Goal: Task Accomplishment & Management: Complete application form

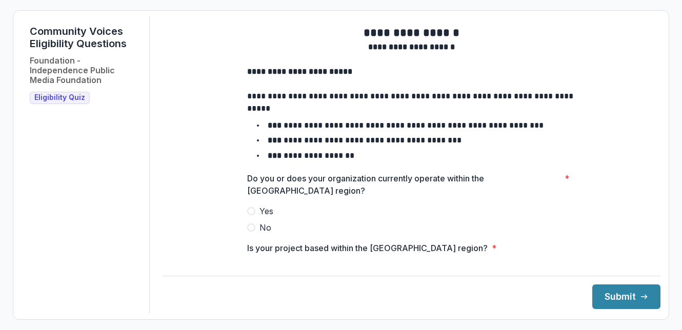
click at [251, 215] on span at bounding box center [251, 211] width 8 height 8
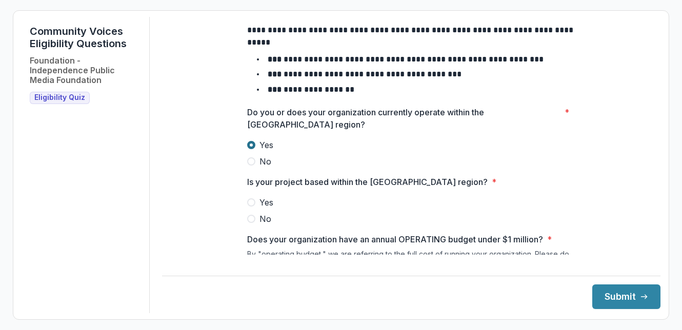
scroll to position [68, 0]
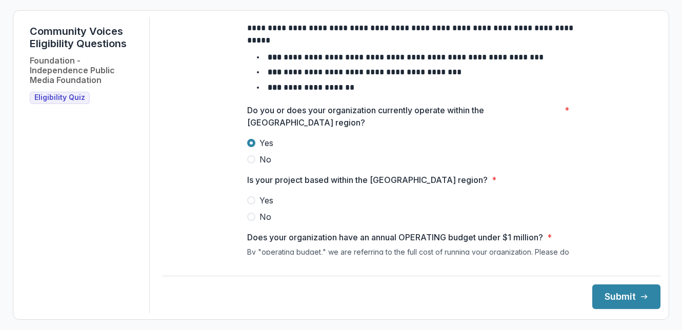
click at [253, 204] on span at bounding box center [251, 200] width 8 height 8
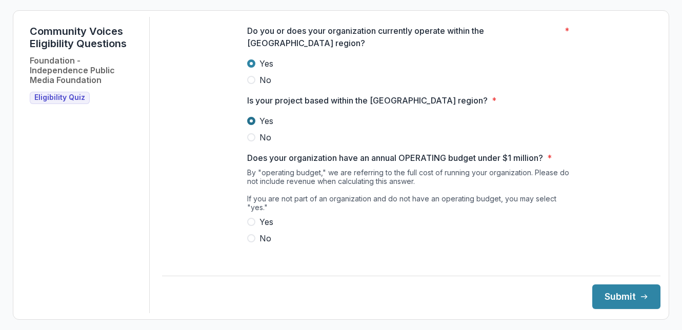
scroll to position [148, 0]
click at [251, 222] on span at bounding box center [251, 221] width 8 height 8
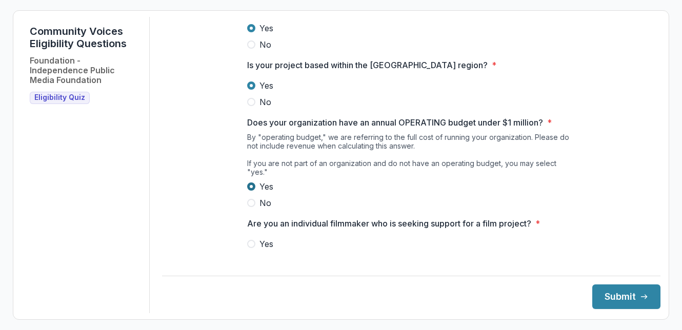
scroll to position [202, 0]
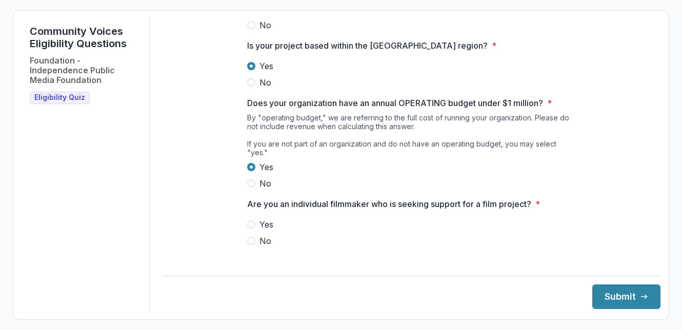
click at [248, 235] on label "No" at bounding box center [411, 241] width 328 height 12
click at [610, 294] on button "Submit" at bounding box center [626, 296] width 68 height 25
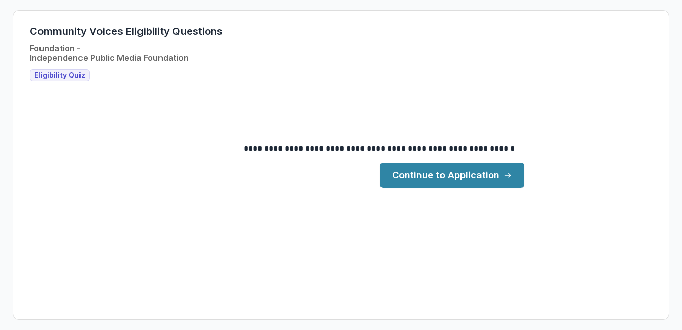
click at [497, 180] on link "Continue to Application" at bounding box center [452, 175] width 144 height 25
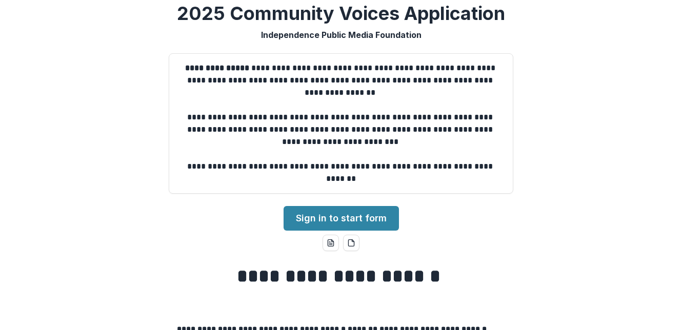
scroll to position [6, 0]
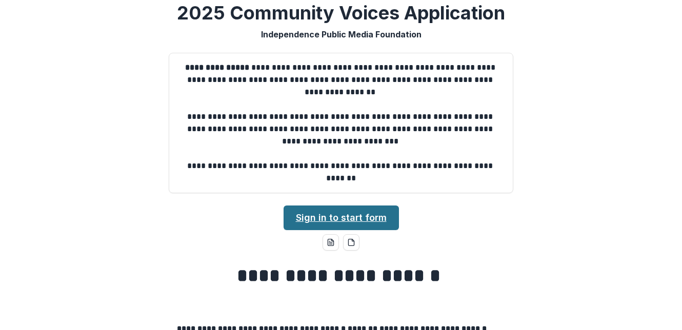
click at [360, 214] on link "Sign in to start form" at bounding box center [340, 217] width 115 height 25
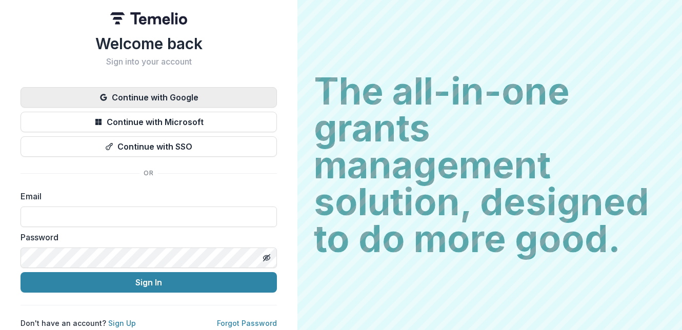
click at [187, 99] on button "Continue with Google" at bounding box center [148, 97] width 256 height 20
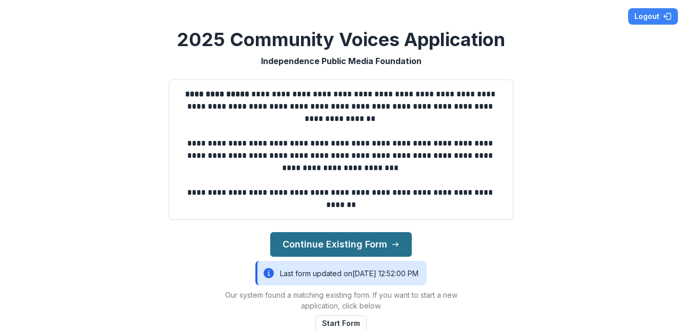
click at [347, 246] on button "Continue Existing Form" at bounding box center [340, 244] width 141 height 25
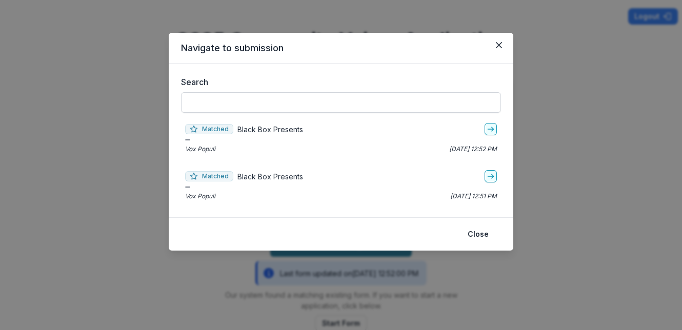
click at [406, 94] on input "Search" at bounding box center [341, 102] width 320 height 20
click at [495, 42] on button "Close" at bounding box center [498, 45] width 16 height 16
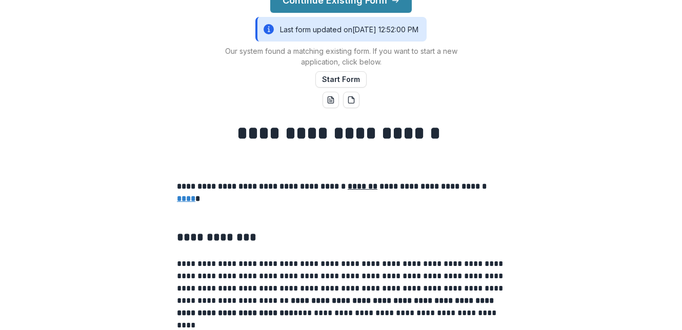
scroll to position [114, 0]
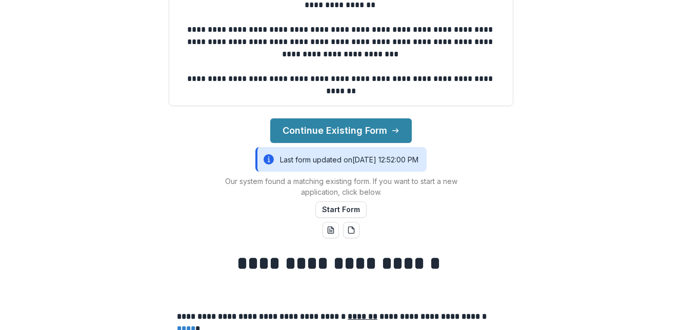
click at [308, 163] on div "Last form updated on [DATE] 12:52:00 PM" at bounding box center [340, 159] width 171 height 25
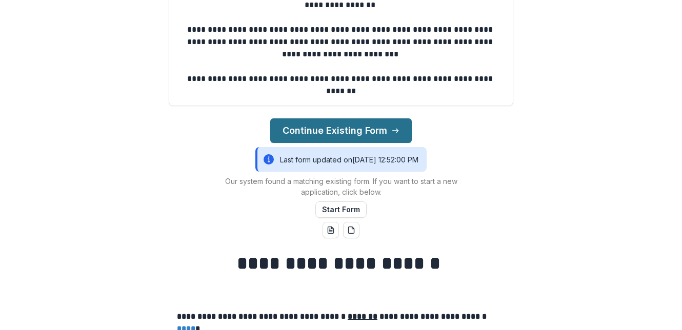
click at [322, 130] on button "Continue Existing Form" at bounding box center [340, 130] width 141 height 25
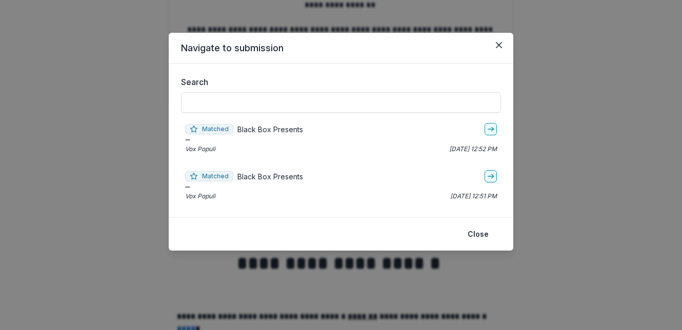
click at [326, 131] on div "Matched Black Box Presents" at bounding box center [341, 129] width 312 height 12
click at [495, 130] on link "go-to" at bounding box center [490, 129] width 12 height 12
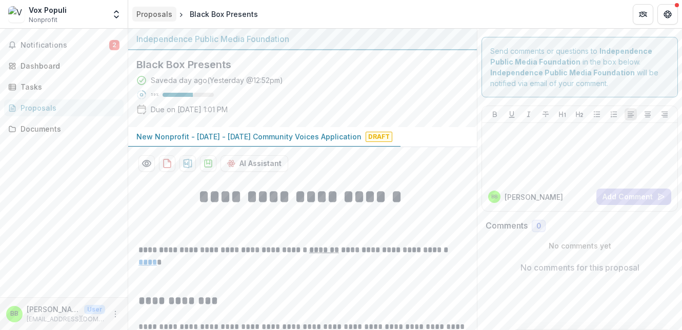
click at [154, 13] on div "Proposals" at bounding box center [154, 14] width 36 height 11
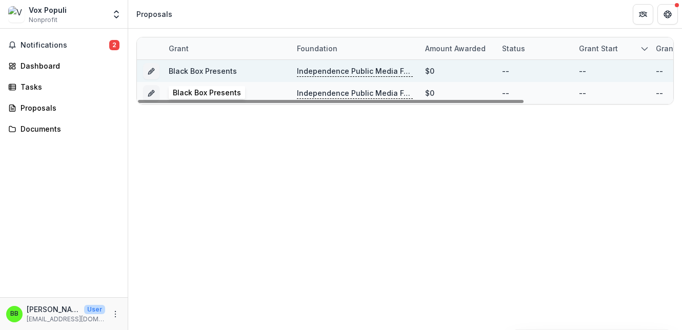
click at [191, 72] on link "Black Box Presents" at bounding box center [203, 71] width 68 height 9
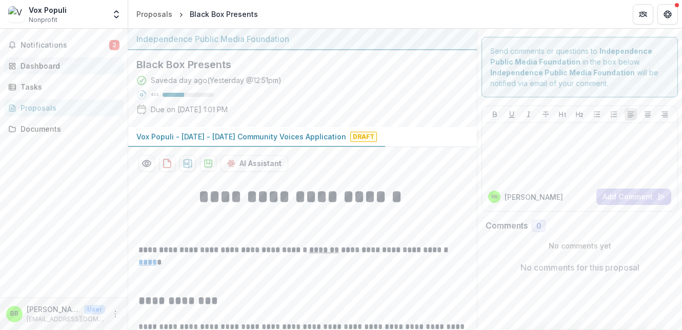
click at [49, 66] on div "Dashboard" at bounding box center [67, 65] width 95 height 11
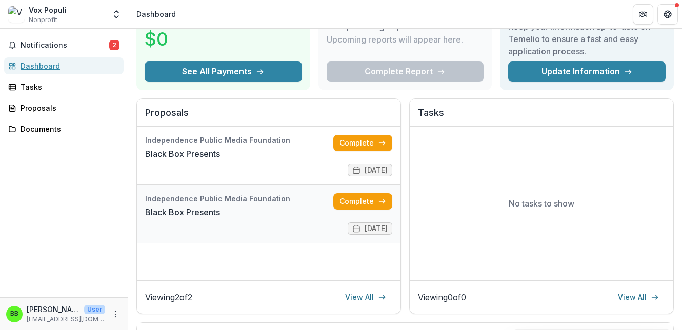
scroll to position [68, 0]
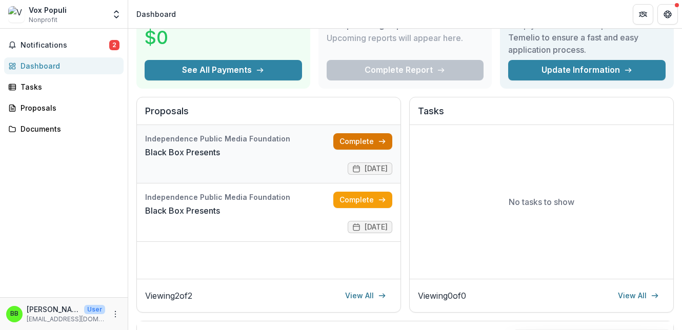
click at [344, 144] on link "Complete" at bounding box center [362, 141] width 59 height 16
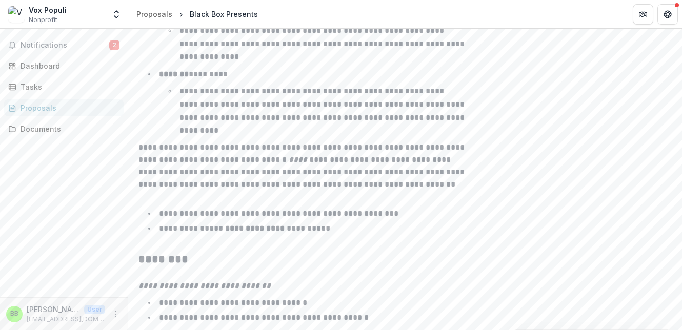
scroll to position [1718, 0]
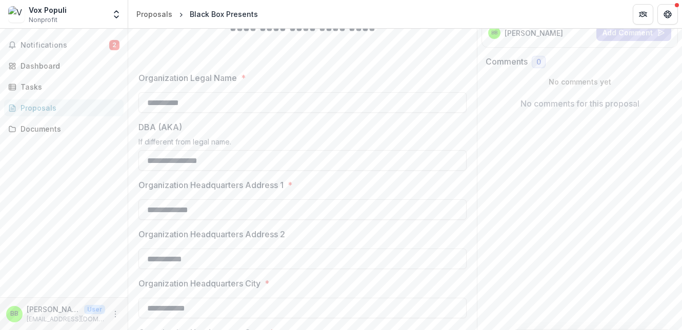
scroll to position [0, 0]
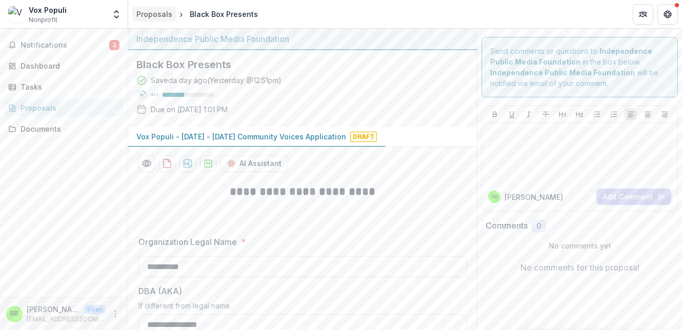
click at [147, 15] on div "Proposals" at bounding box center [154, 14] width 36 height 11
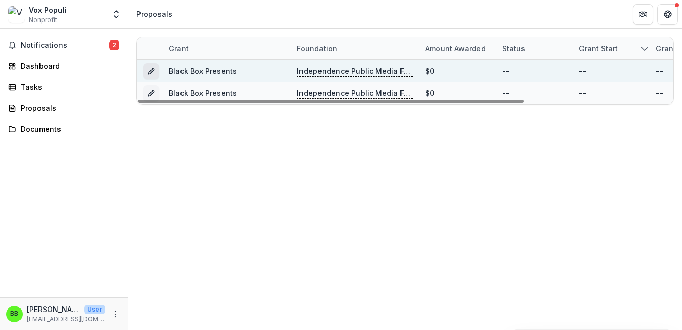
click at [150, 72] on line "Grant 401b111f-8dca-4739-a2c3-5dd3c8483323" at bounding box center [151, 72] width 2 height 2
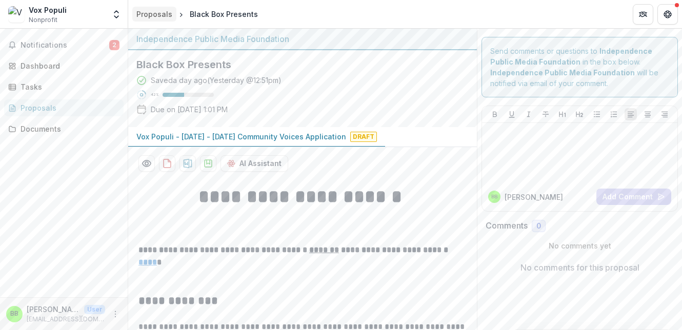
click at [140, 14] on div "Proposals" at bounding box center [154, 14] width 36 height 11
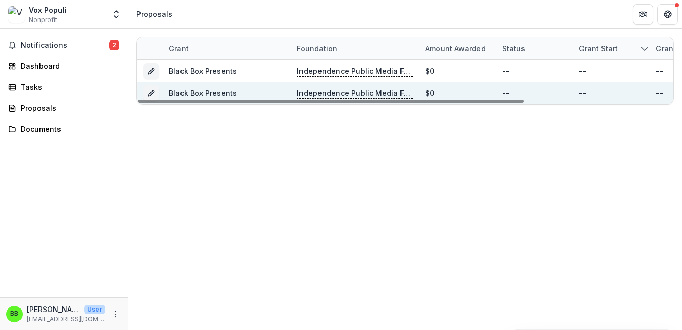
click at [178, 93] on link "Black Box Presents" at bounding box center [203, 93] width 68 height 9
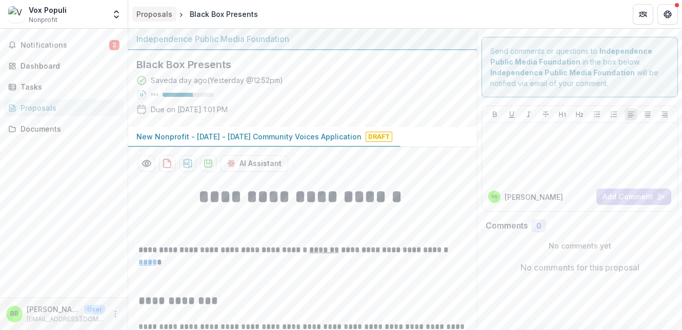
click at [156, 11] on div "Proposals" at bounding box center [154, 14] width 36 height 11
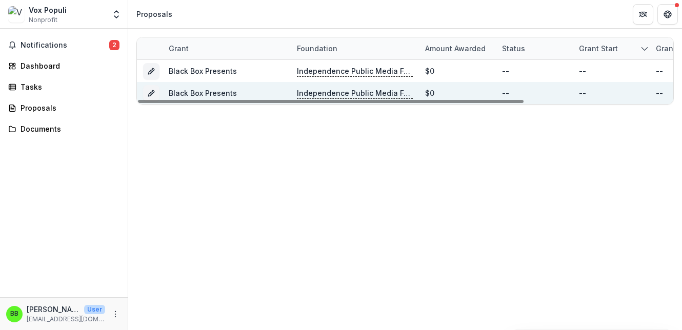
click at [656, 94] on div "--" at bounding box center [658, 93] width 7 height 11
click at [143, 90] on button "Grant 31f06b6b-1e0b-4dff-bcf3-ca638e8ee24b" at bounding box center [151, 93] width 16 height 16
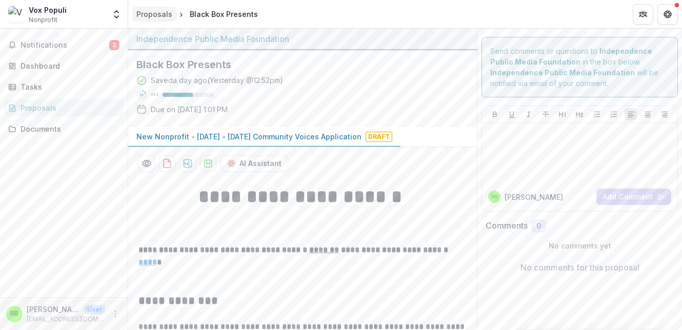
click at [148, 15] on div "Proposals" at bounding box center [154, 14] width 36 height 11
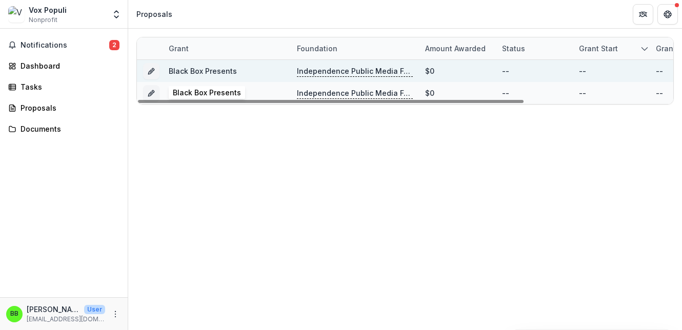
click at [209, 71] on link "Black Box Presents" at bounding box center [203, 71] width 68 height 9
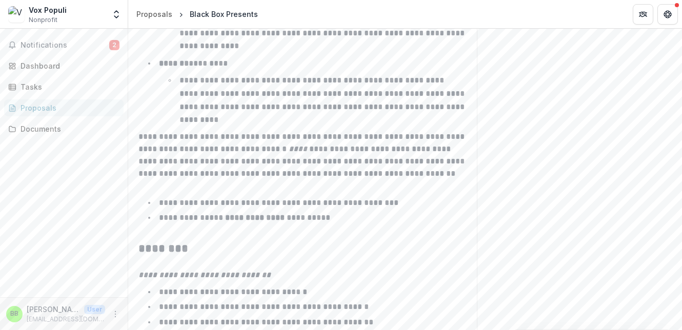
scroll to position [1718, 0]
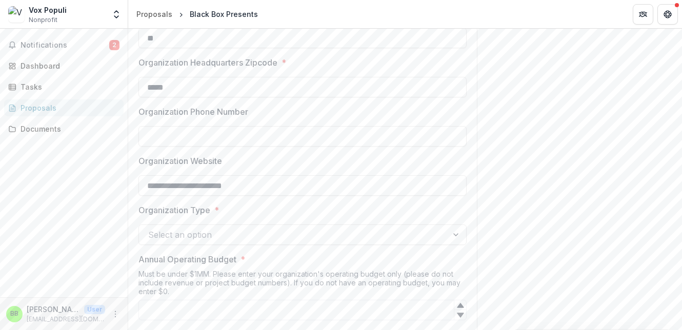
scroll to position [614, 0]
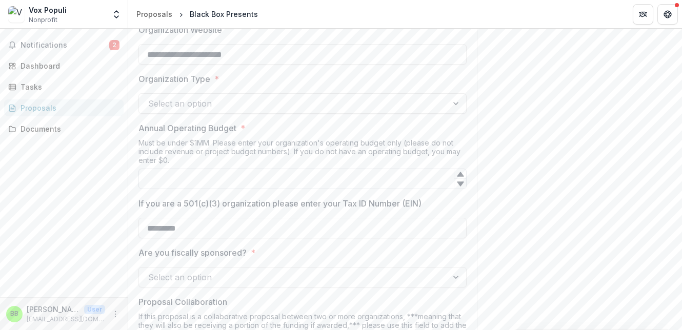
click at [305, 180] on input "Annual Operating Budget *" at bounding box center [302, 179] width 328 height 20
click at [218, 110] on div at bounding box center [293, 103] width 290 height 14
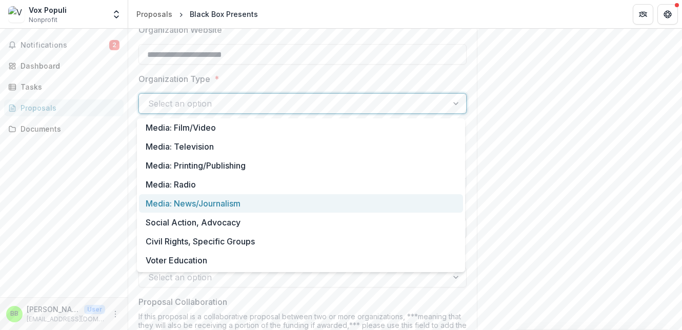
scroll to position [17, 0]
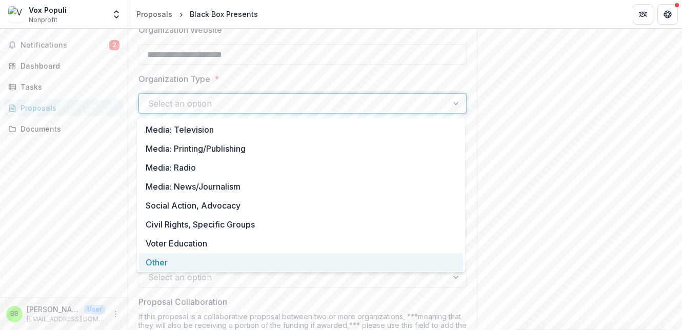
click at [228, 261] on div "Other" at bounding box center [301, 262] width 324 height 19
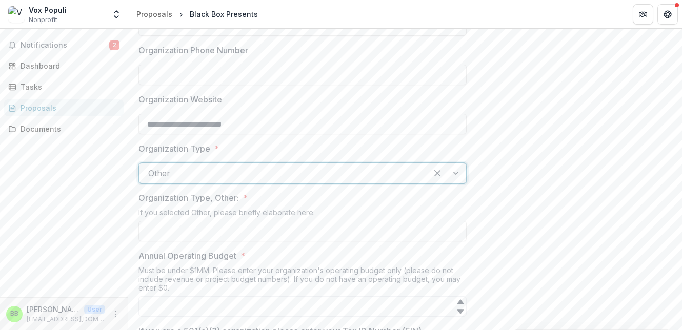
scroll to position [542, 0]
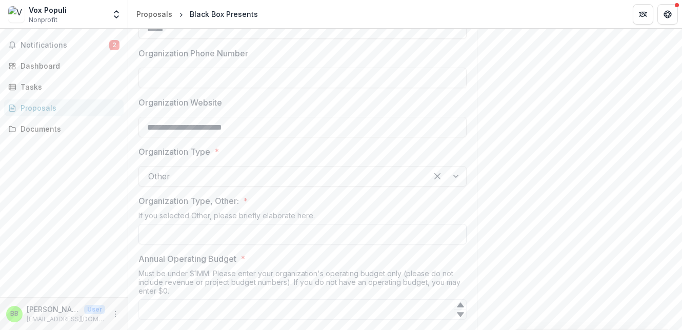
click at [219, 235] on input "Organization Type, Other: *" at bounding box center [302, 234] width 328 height 20
type input "**********"
click at [240, 309] on input "Annual Operating Budget *" at bounding box center [302, 309] width 328 height 20
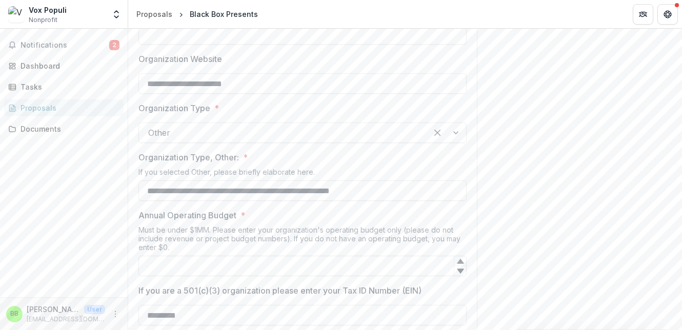
scroll to position [586, 0]
type input "******"
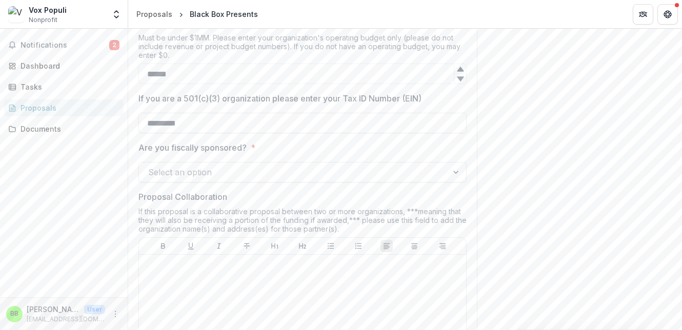
scroll to position [791, 0]
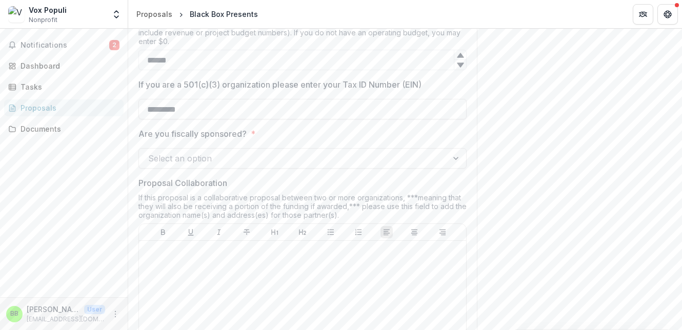
click at [368, 156] on div at bounding box center [293, 158] width 290 height 14
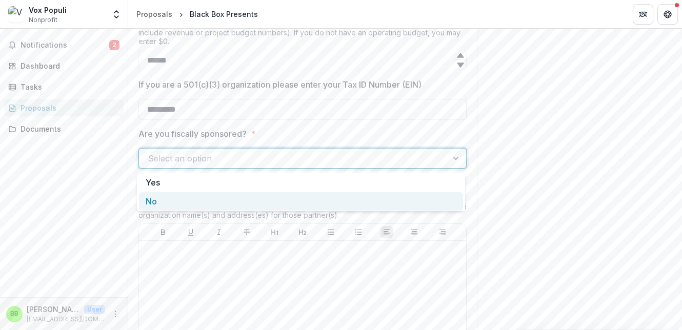
click at [365, 197] on div "No" at bounding box center [301, 201] width 324 height 19
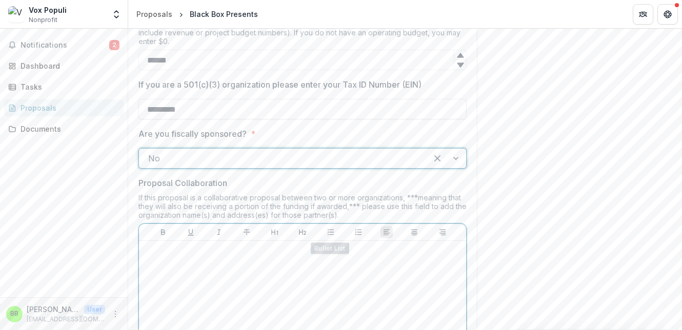
click at [297, 251] on p at bounding box center [302, 250] width 319 height 11
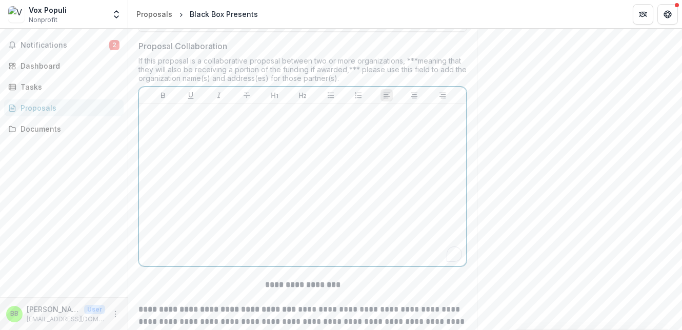
scroll to position [935, 0]
